Goal: Transaction & Acquisition: Download file/media

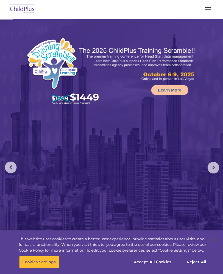
select select "MEDIUM"
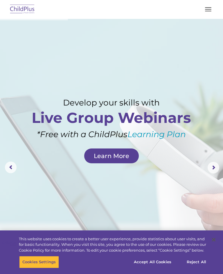
click at [19, 8] on img at bounding box center [22, 10] width 27 height 14
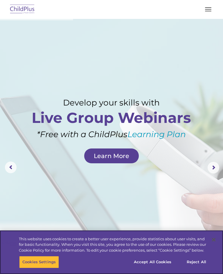
click at [31, 262] on button "Cookies Settings" at bounding box center [39, 262] width 40 height 12
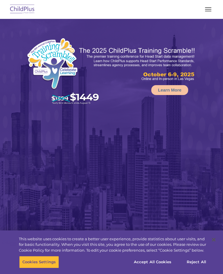
select select "MEDIUM"
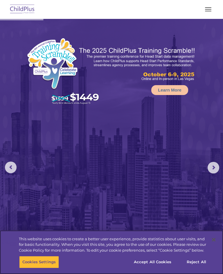
click at [145, 257] on button "Accept All Cookies" at bounding box center [153, 262] width 44 height 12
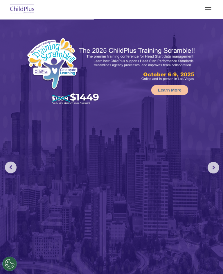
click at [207, 8] on button "button" at bounding box center [208, 9] width 12 height 9
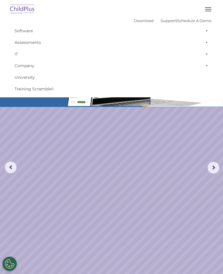
click at [207, 12] on button "button" at bounding box center [208, 9] width 12 height 9
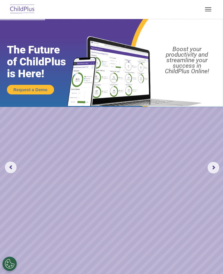
click at [209, 5] on button "button" at bounding box center [208, 9] width 12 height 9
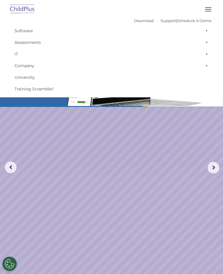
click at [23, 26] on link "Software" at bounding box center [112, 31] width 200 height 12
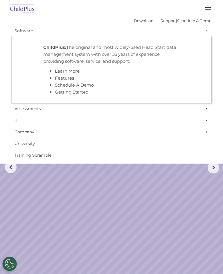
click at [136, 19] on link "Download" at bounding box center [144, 20] width 20 height 5
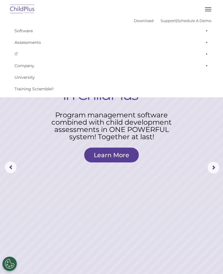
click at [134, 19] on link "Download" at bounding box center [144, 20] width 20 height 5
